Goal: Share content: Share content

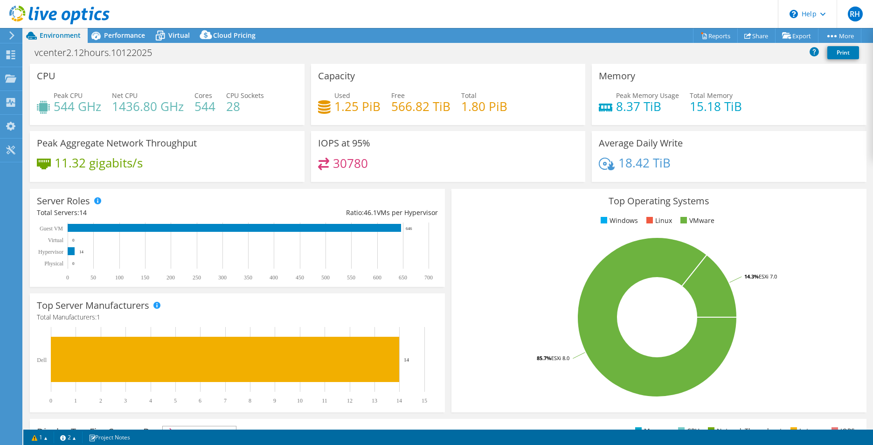
select select "USD"
click at [14, 52] on icon at bounding box center [10, 54] width 11 height 9
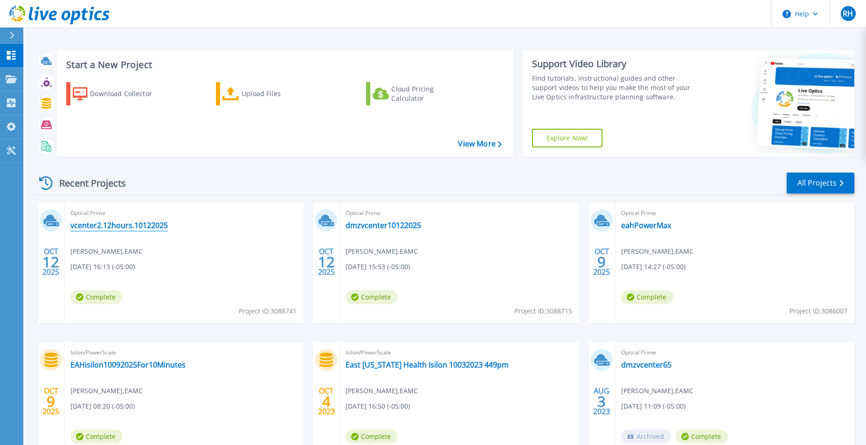
click at [121, 227] on link "vcenter2.12hours.10122025" at bounding box center [118, 224] width 97 height 9
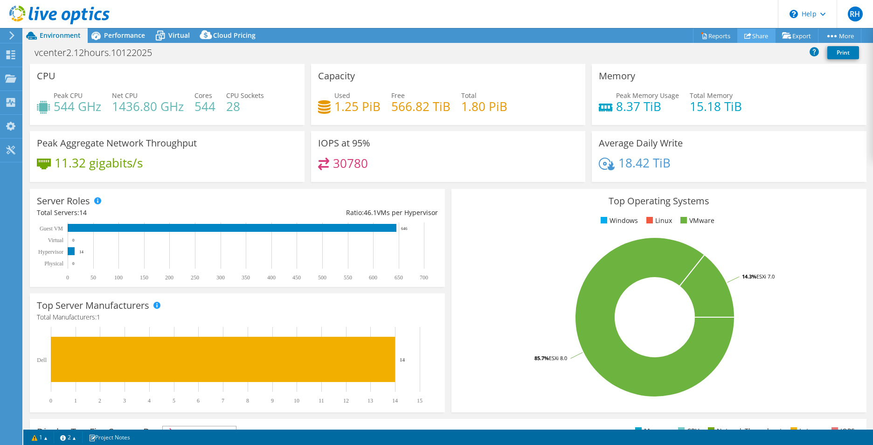
click at [751, 39] on link "Share" at bounding box center [756, 35] width 38 height 14
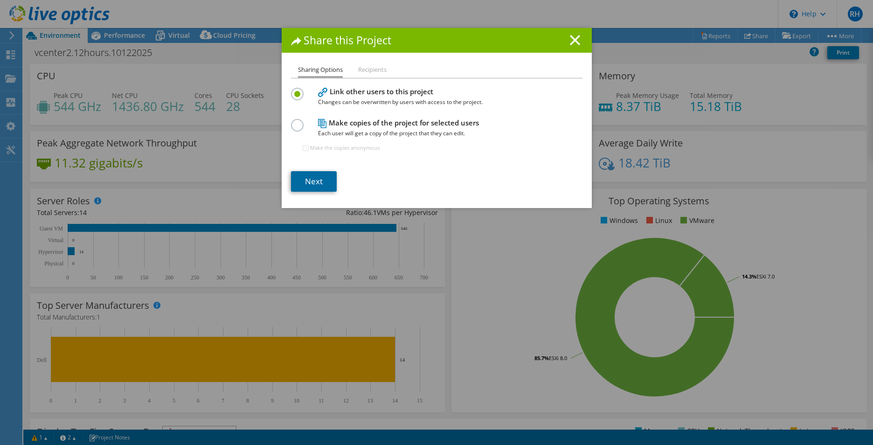
click at [309, 176] on link "Next" at bounding box center [314, 181] width 46 height 21
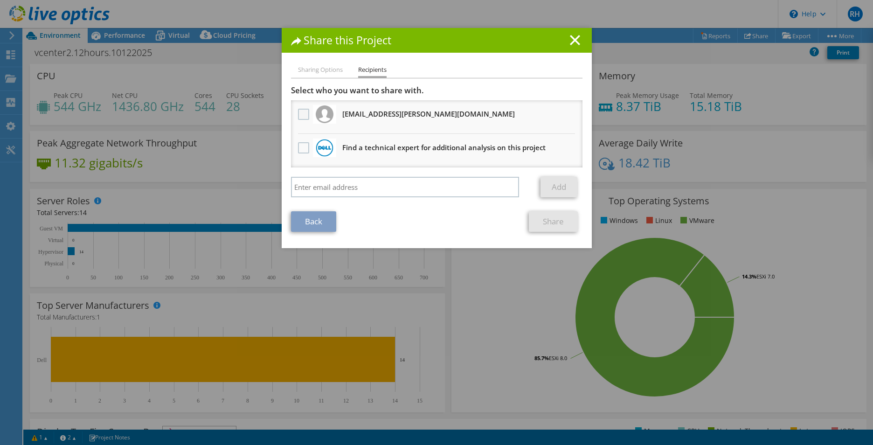
click at [301, 114] on label at bounding box center [305, 114] width 14 height 11
click at [0, 0] on input "checkbox" at bounding box center [0, 0] width 0 height 0
click at [556, 217] on link "Share" at bounding box center [553, 221] width 49 height 21
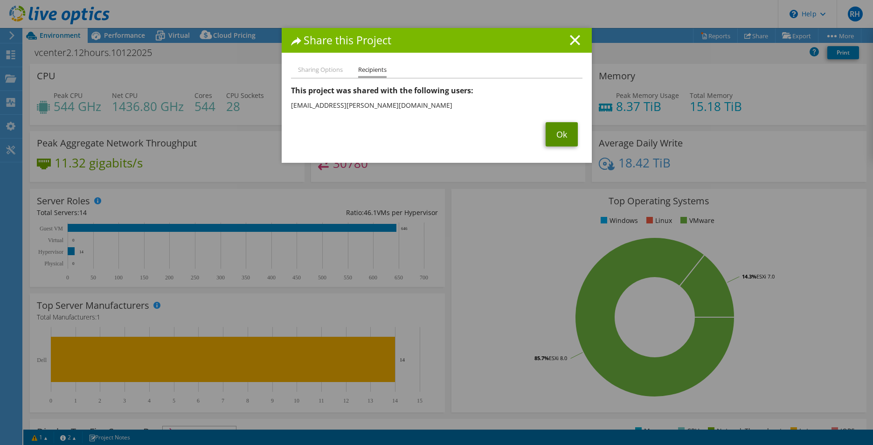
click at [549, 135] on link "Ok" at bounding box center [561, 134] width 32 height 24
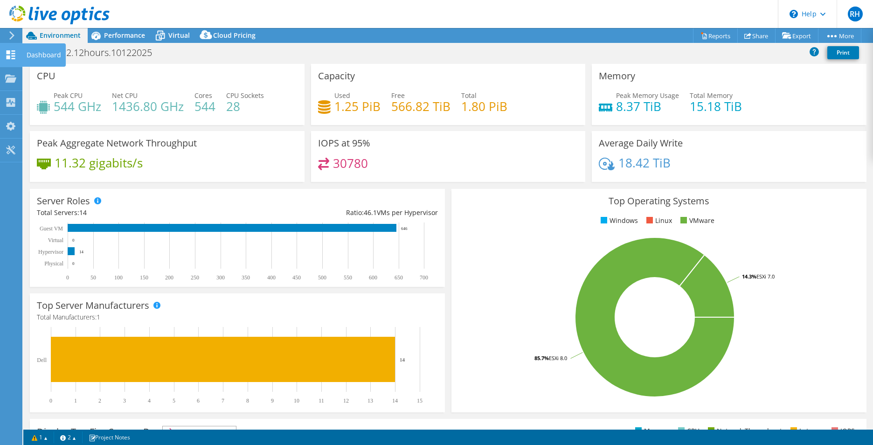
click at [33, 55] on div "Dashboard" at bounding box center [44, 54] width 44 height 23
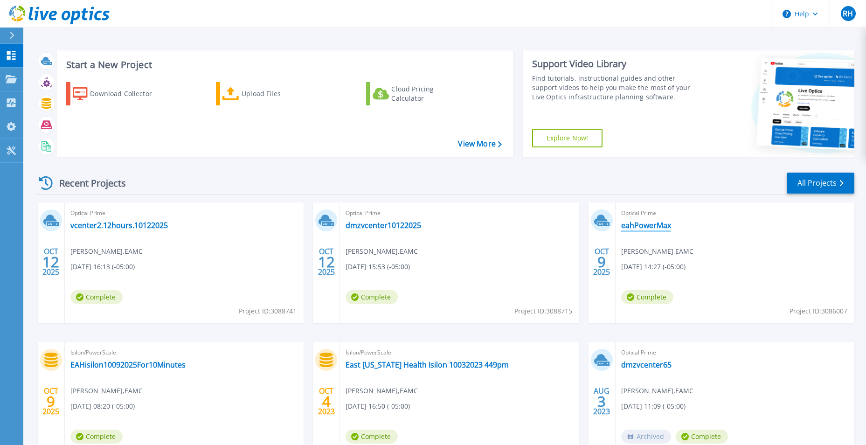
click at [658, 222] on link "eahPowerMax" at bounding box center [646, 224] width 50 height 9
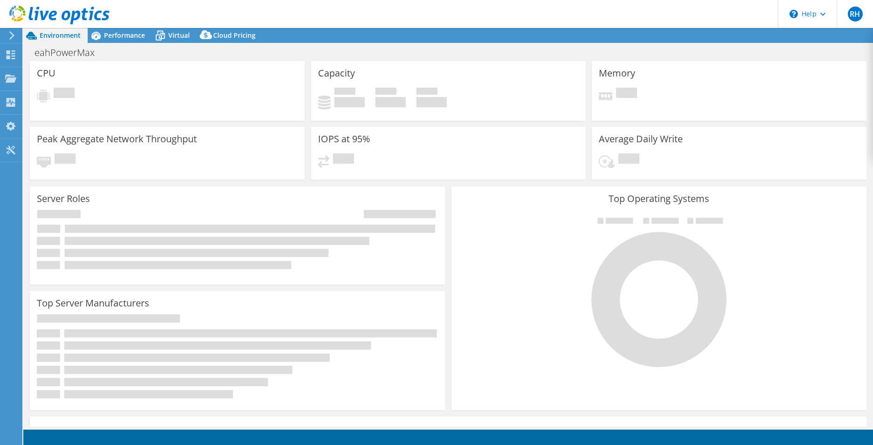
select select "USD"
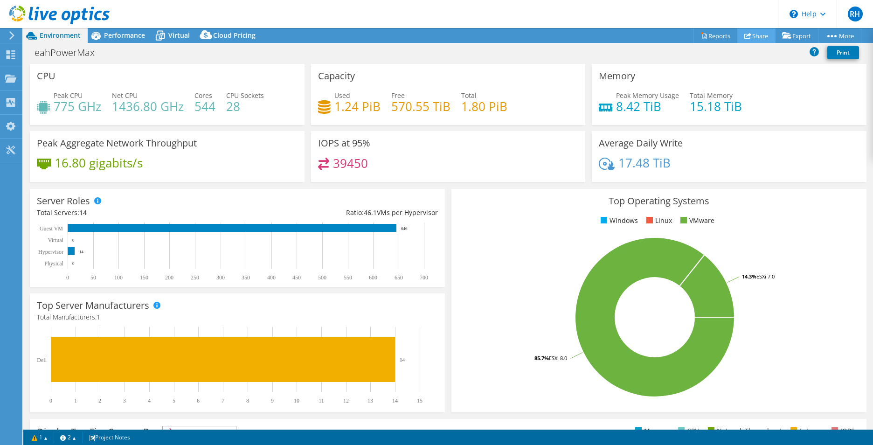
click at [761, 35] on link "Share" at bounding box center [756, 35] width 38 height 14
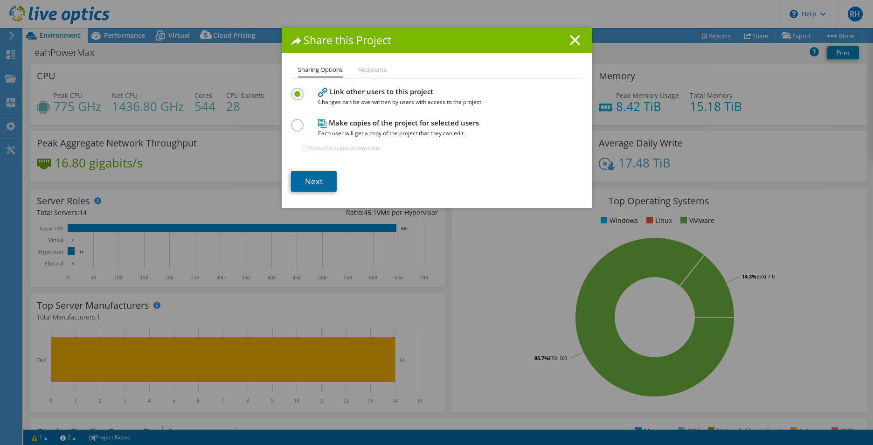
click at [309, 181] on link "Next" at bounding box center [314, 181] width 46 height 21
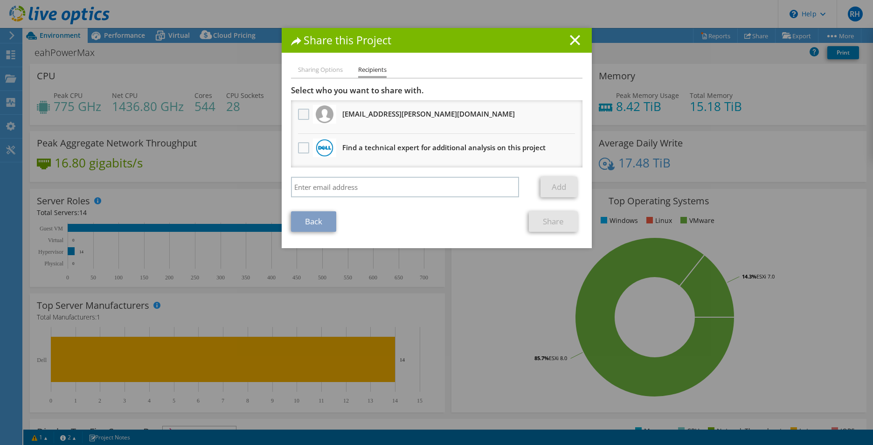
click at [298, 112] on label at bounding box center [305, 114] width 14 height 11
click at [0, 0] on input "checkbox" at bounding box center [0, 0] width 0 height 0
click at [544, 222] on link "Share" at bounding box center [553, 221] width 49 height 21
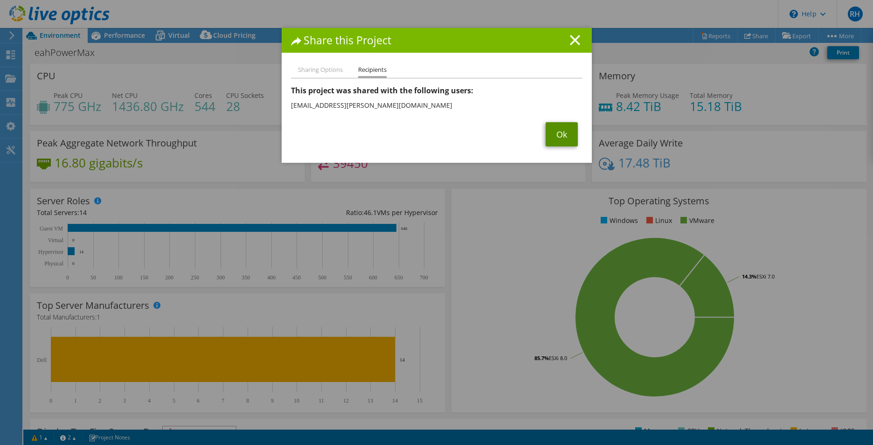
click at [552, 132] on link "Ok" at bounding box center [561, 134] width 32 height 24
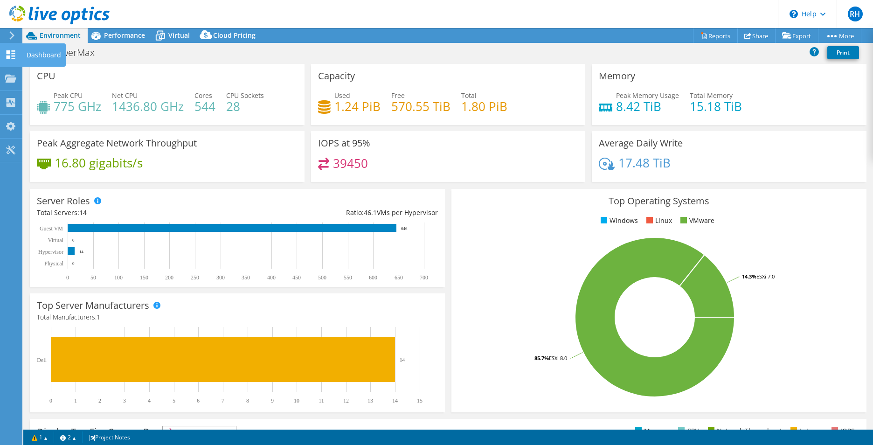
click at [12, 54] on icon at bounding box center [10, 54] width 11 height 9
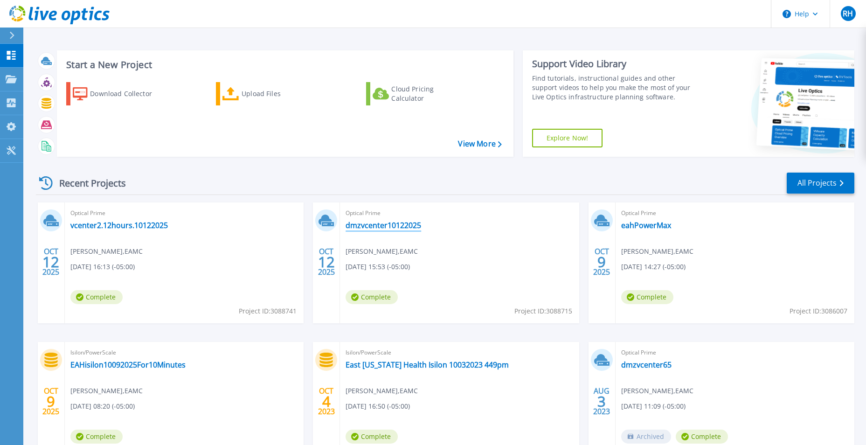
click at [370, 227] on link "dmzvcenter10122025" at bounding box center [383, 224] width 76 height 9
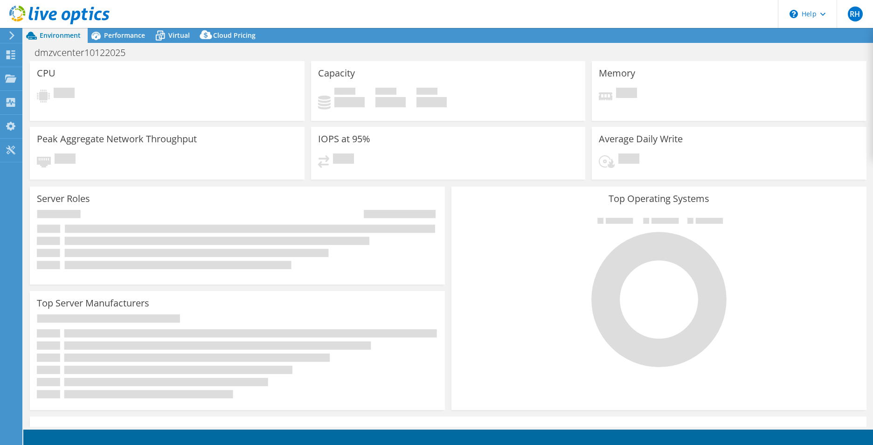
select select "USD"
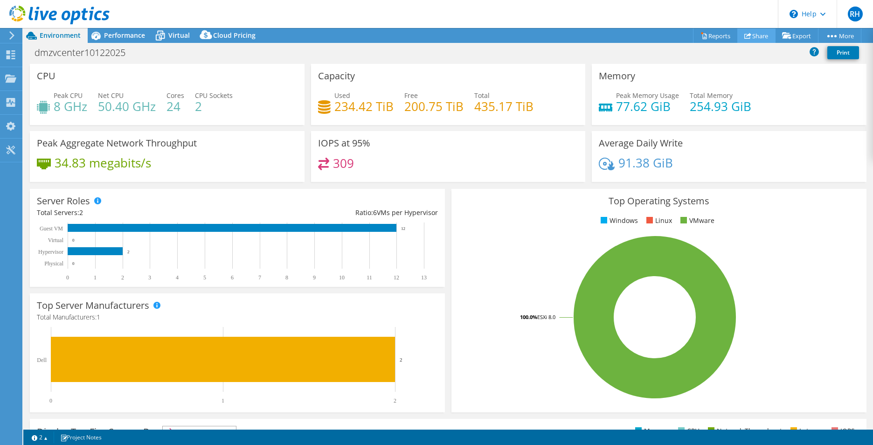
click at [750, 39] on link "Share" at bounding box center [756, 35] width 38 height 14
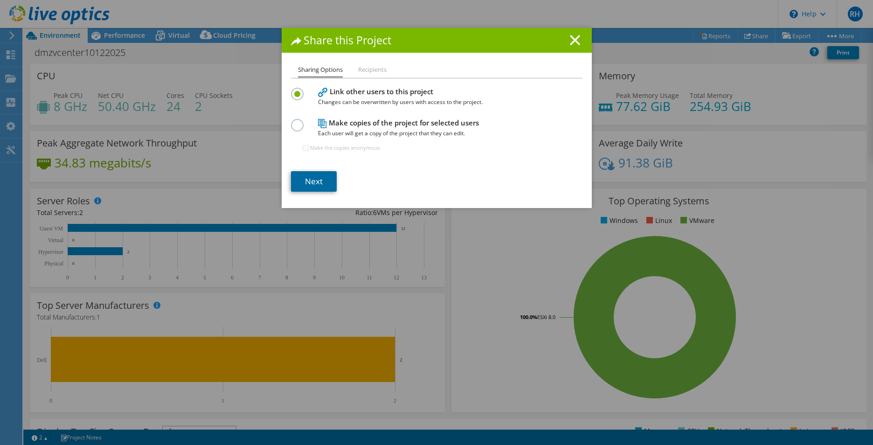
click at [297, 179] on link "Next" at bounding box center [314, 181] width 46 height 21
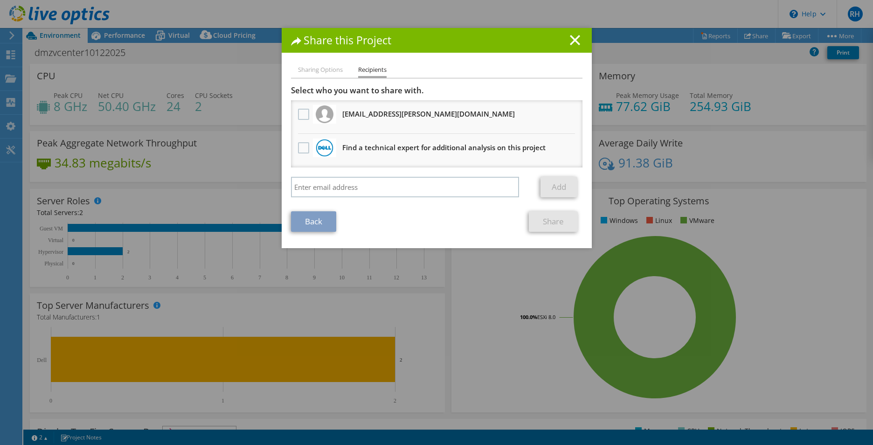
click at [316, 119] on img at bounding box center [325, 114] width 18 height 18
click at [303, 117] on label at bounding box center [305, 114] width 14 height 11
click at [0, 0] on input "checkbox" at bounding box center [0, 0] width 0 height 0
click at [540, 217] on link "Share" at bounding box center [553, 221] width 49 height 21
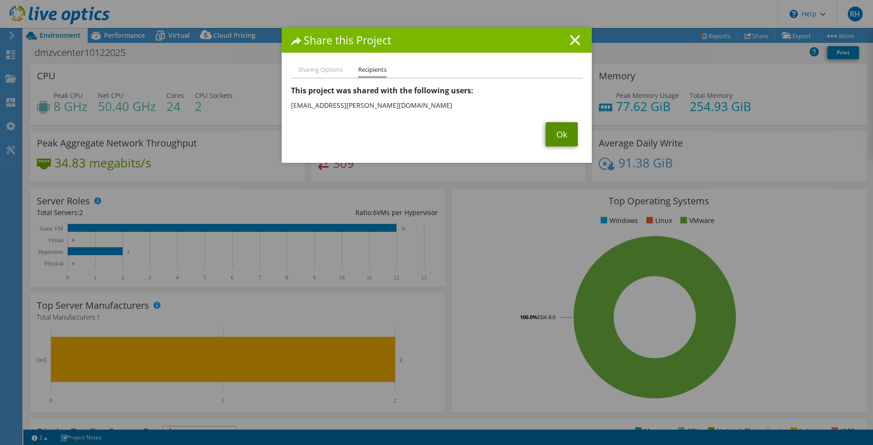
click at [554, 138] on link "Ok" at bounding box center [561, 134] width 32 height 24
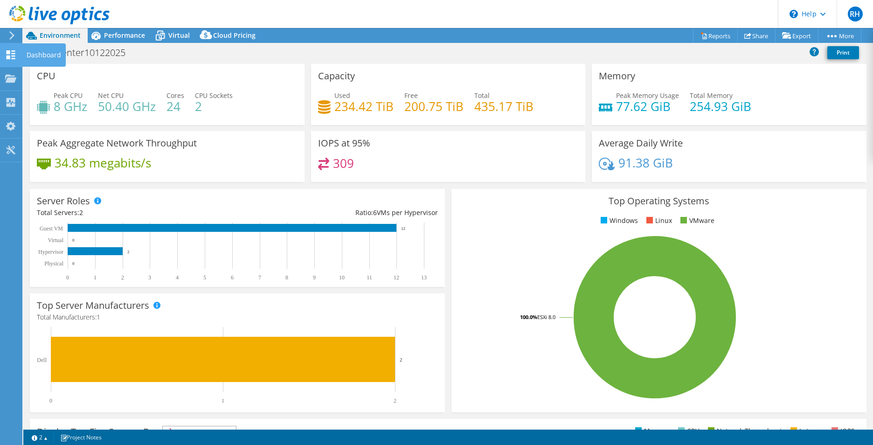
click at [7, 55] on icon at bounding box center [10, 54] width 11 height 9
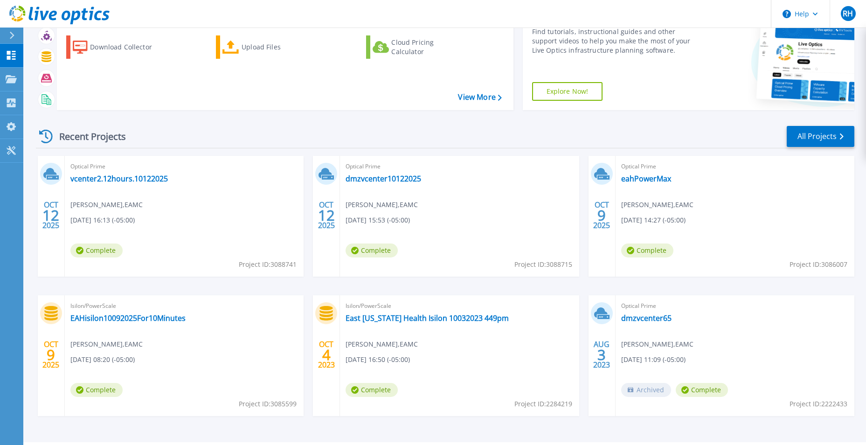
scroll to position [72, 0]
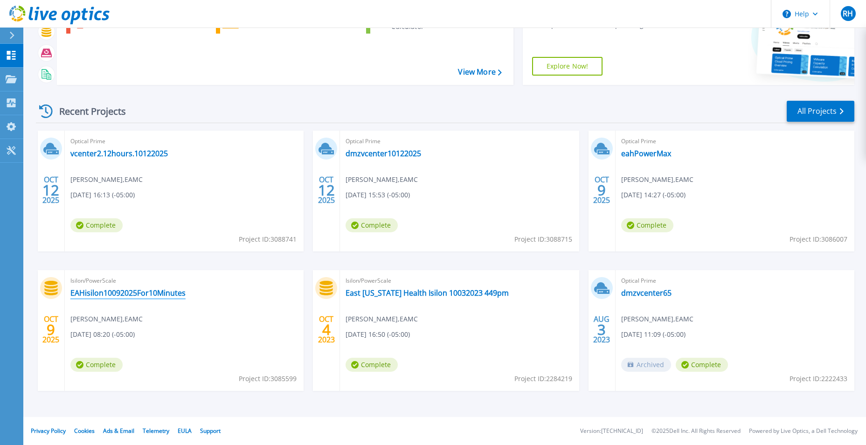
click at [130, 296] on link "EAHisilon10092025For10Minutes" at bounding box center [127, 292] width 115 height 9
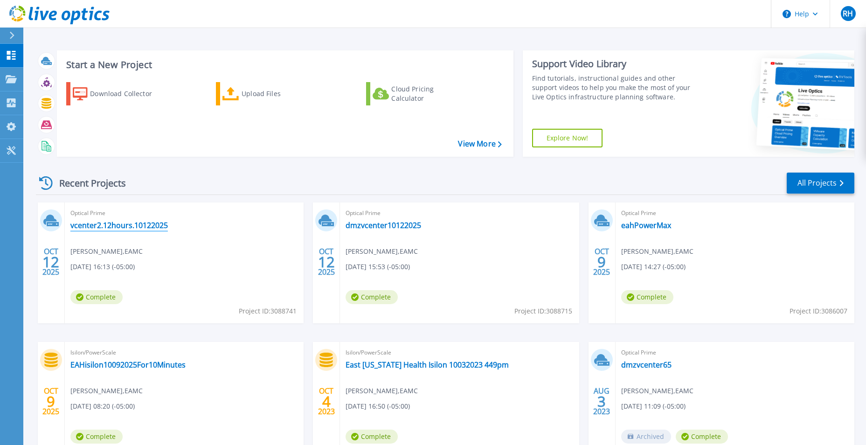
click at [131, 224] on link "vcenter2.12hours.10122025" at bounding box center [118, 224] width 97 height 9
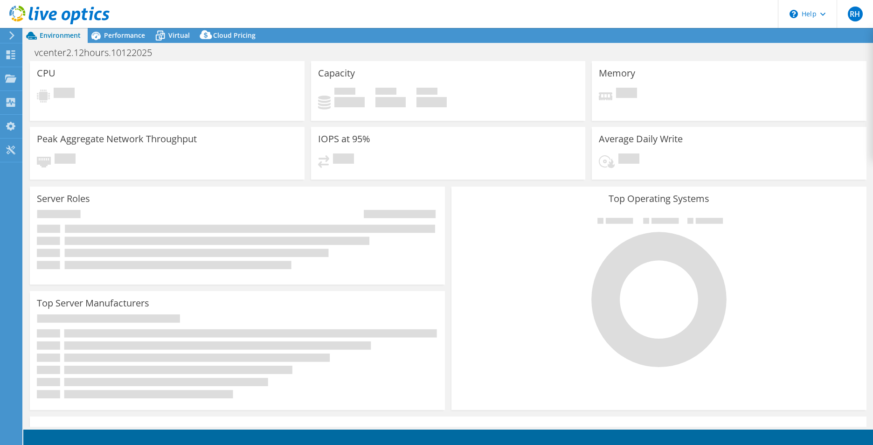
select select "USD"
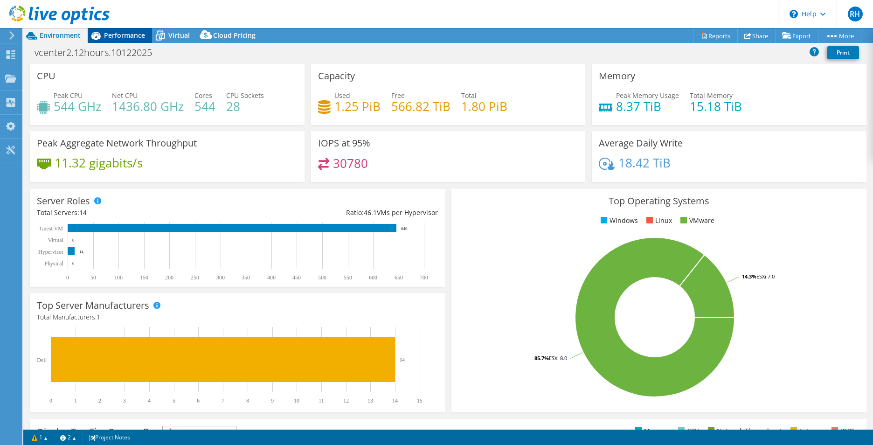
click at [120, 41] on div "Performance" at bounding box center [120, 35] width 64 height 15
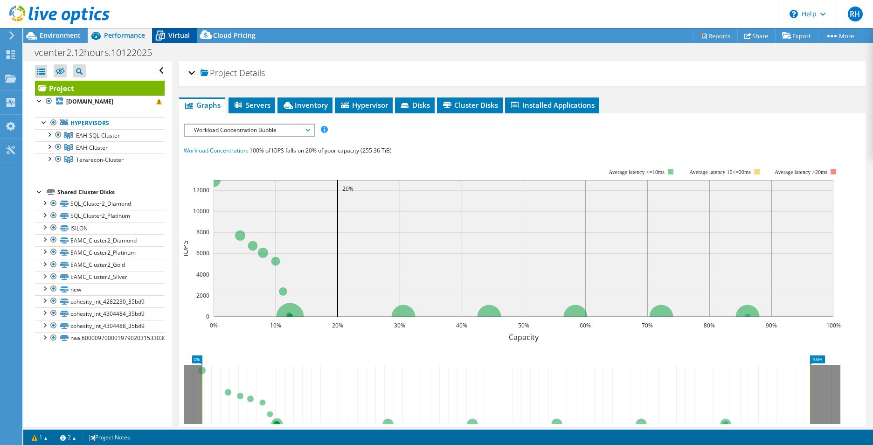
click at [165, 40] on icon at bounding box center [160, 36] width 16 height 16
